Goal: Task Accomplishment & Management: Manage account settings

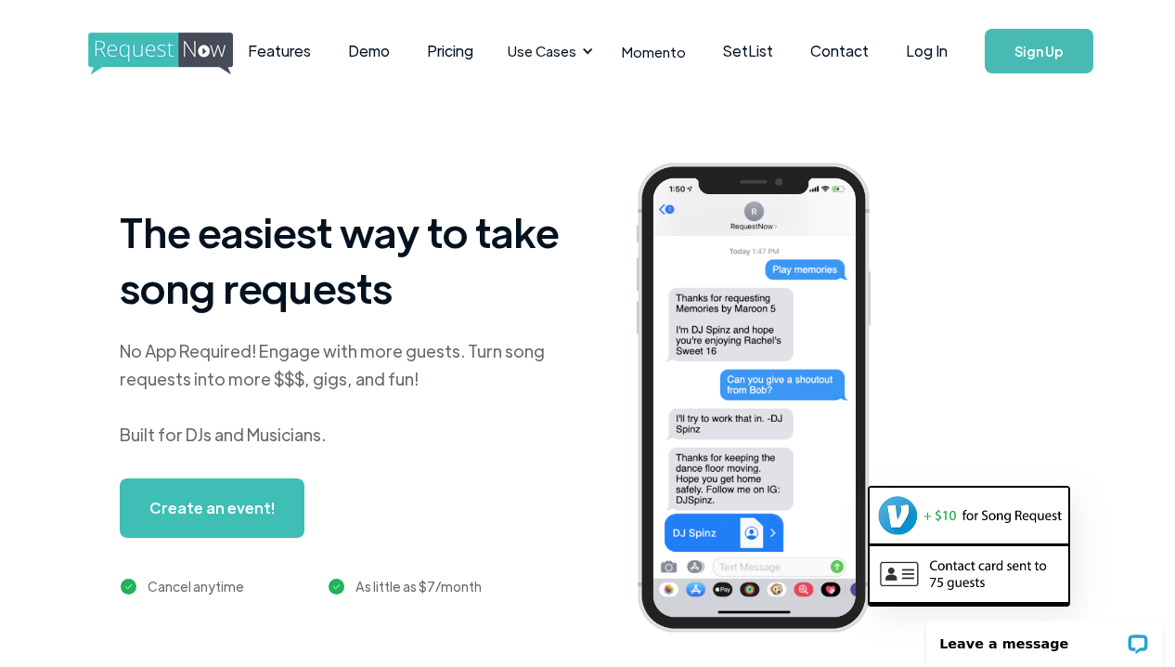
click at [580, 54] on link "Sign Up" at bounding box center [1039, 51] width 109 height 45
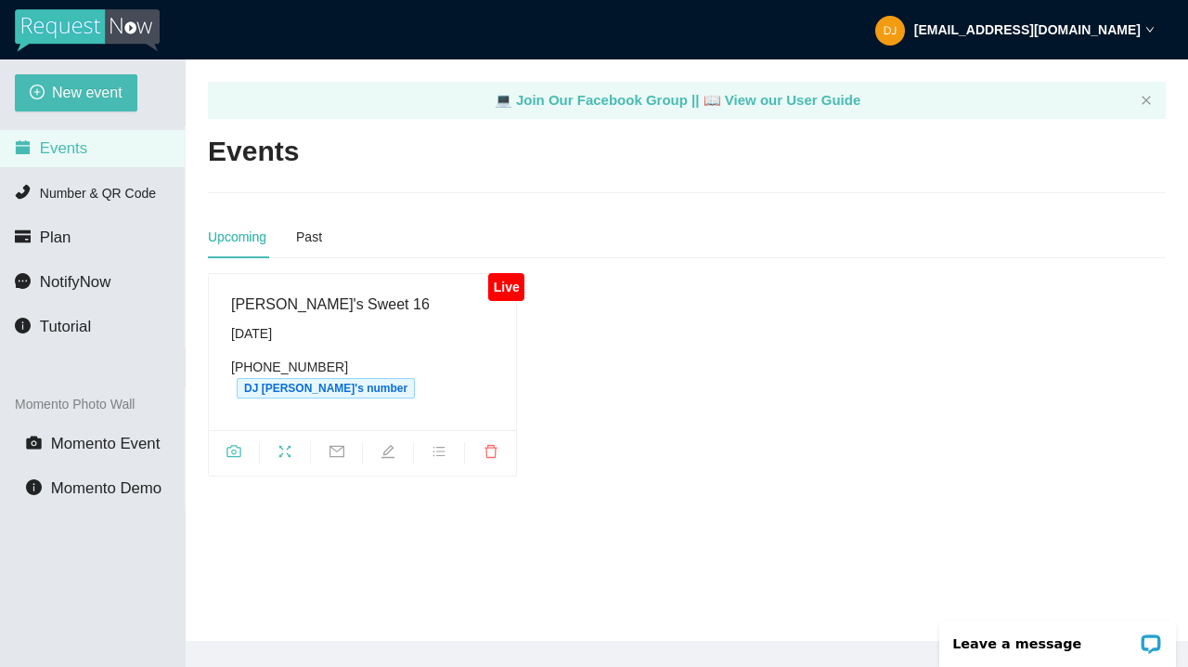
click at [234, 442] on span at bounding box center [234, 453] width 50 height 22
click at [240, 444] on icon "camera" at bounding box center [234, 451] width 15 height 15
